Goal: Information Seeking & Learning: Learn about a topic

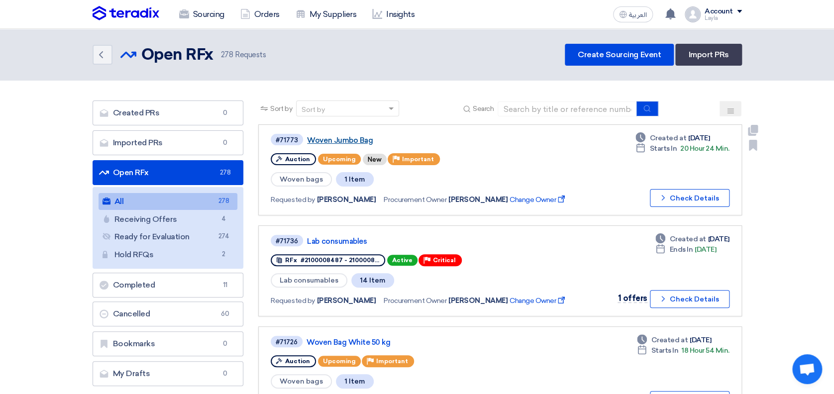
click at [315, 141] on link "Woven Jumbo Bag" at bounding box center [431, 140] width 249 height 9
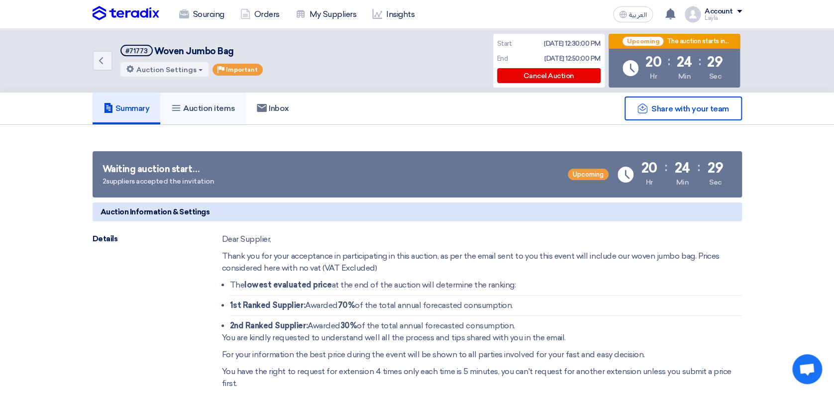
click at [211, 106] on h5 "Auction items" at bounding box center [203, 109] width 64 height 10
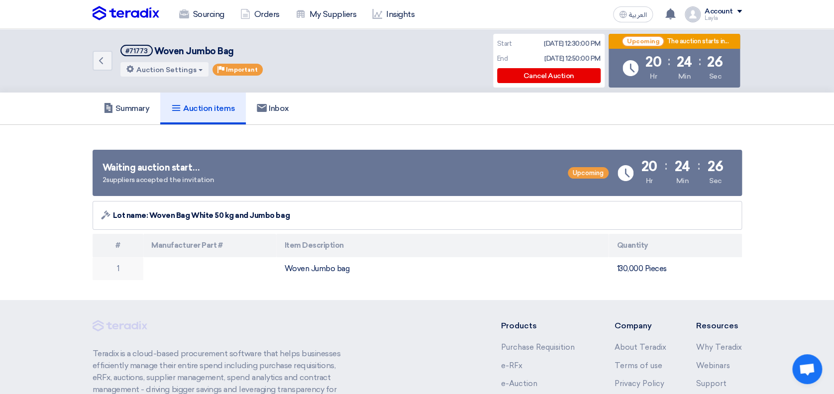
click at [96, 9] on img at bounding box center [126, 13] width 67 height 15
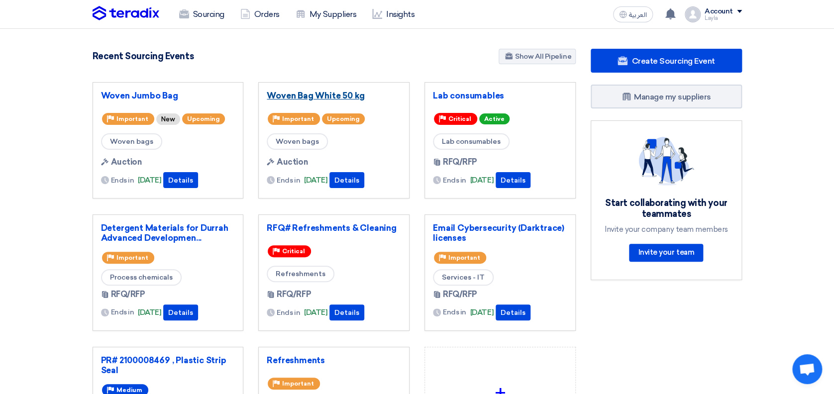
click at [295, 96] on link "Woven Bag White 50 kg" at bounding box center [334, 96] width 134 height 10
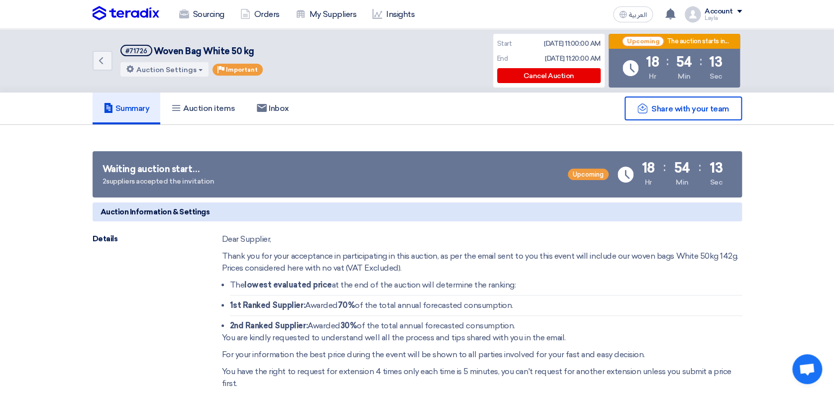
click at [418, 104] on div "Summary Auction items Inbox" at bounding box center [418, 109] width 650 height 32
click at [216, 113] on link "Auction items" at bounding box center [203, 109] width 86 height 32
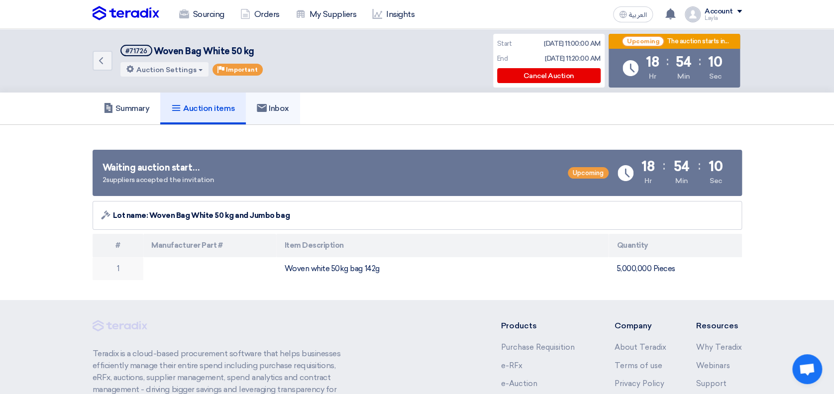
click at [261, 118] on link "Inbox" at bounding box center [273, 109] width 54 height 32
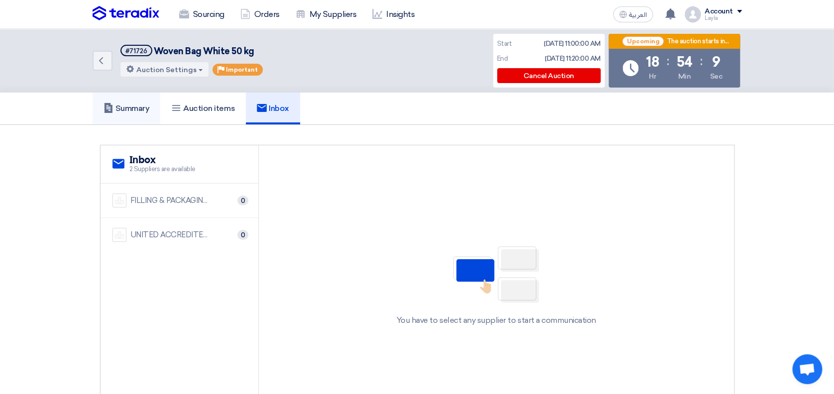
click at [112, 116] on link "Summary" at bounding box center [127, 109] width 68 height 32
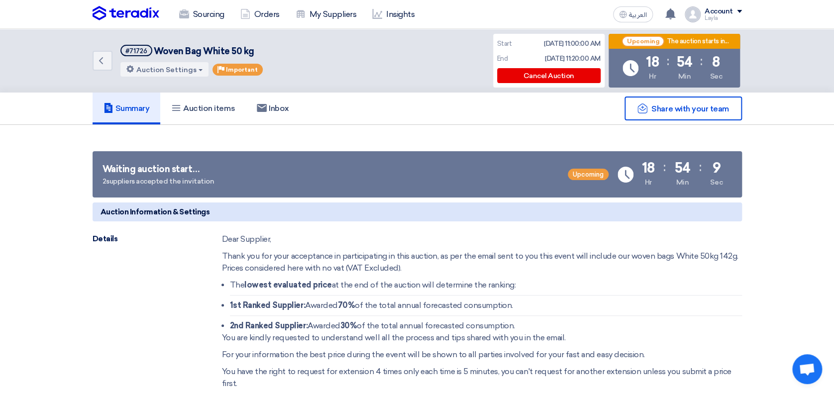
drag, startPoint x: 788, startPoint y: 182, endPoint x: 770, endPoint y: 142, distance: 44.5
click at [119, 284] on div "Details Dear Supplier, Thank you for your acceptance in participating in this a…" at bounding box center [418, 339] width 650 height 212
